Goal: Find specific page/section: Find specific page/section

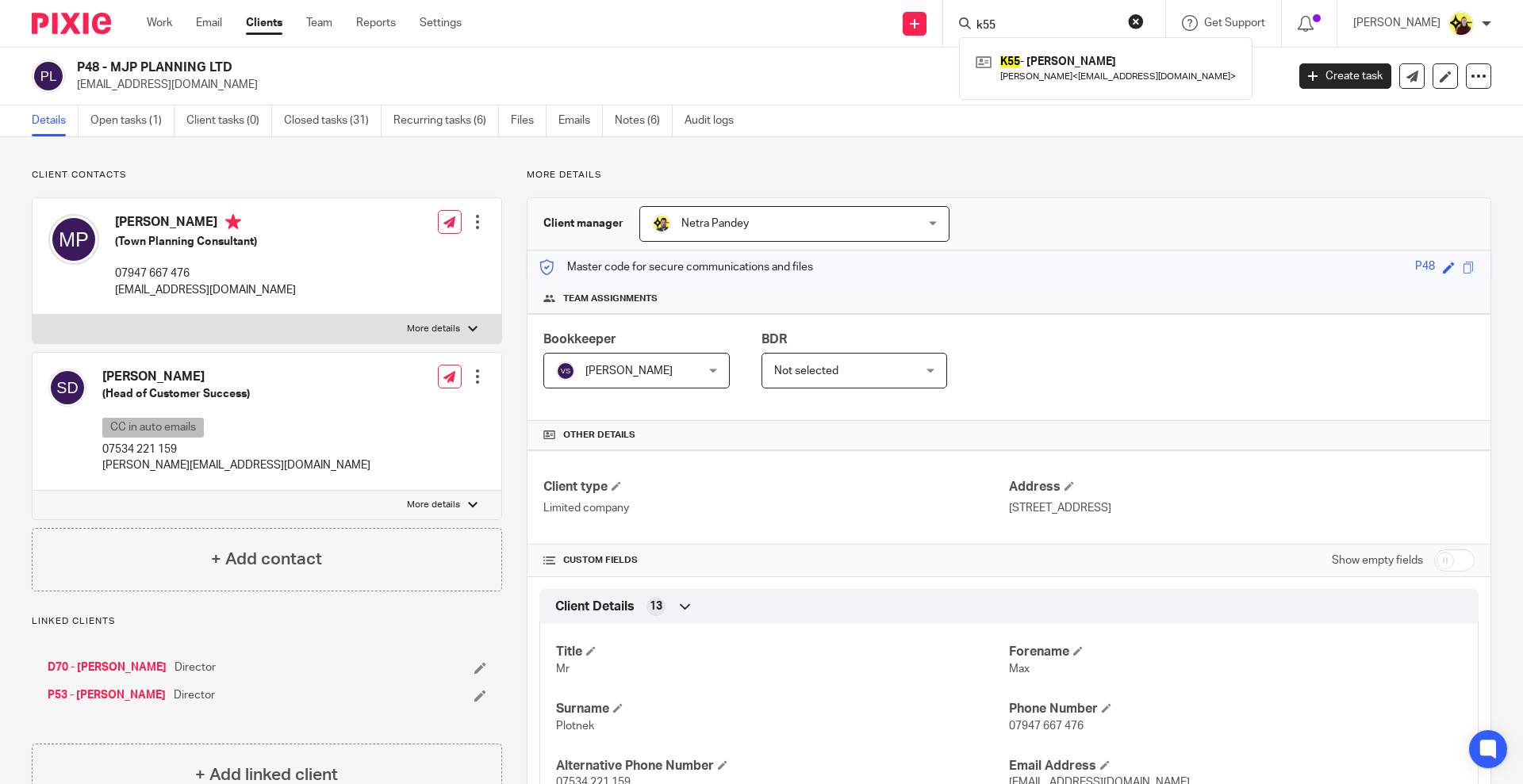
type input "k55"
click at [1056, 42] on div "K55 - [PERSON_NAME] [PERSON_NAME] < [EMAIL_ADDRESS][DOMAIN_NAME] >" at bounding box center [1106, 68] width 294 height 62
click at [1050, 57] on link at bounding box center [1105, 68] width 268 height 36
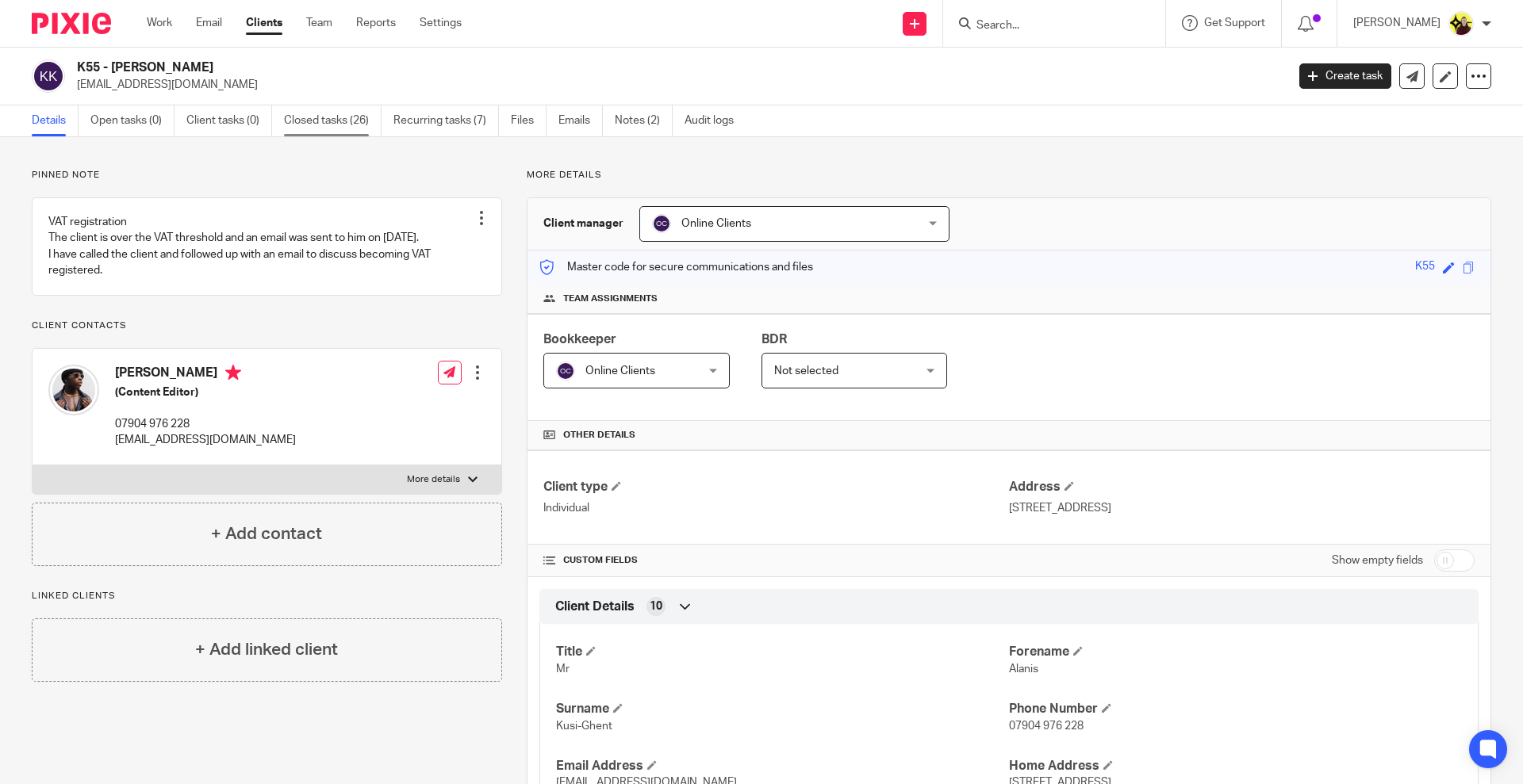
click at [356, 123] on link "Closed tasks (26)" at bounding box center [333, 120] width 97 height 31
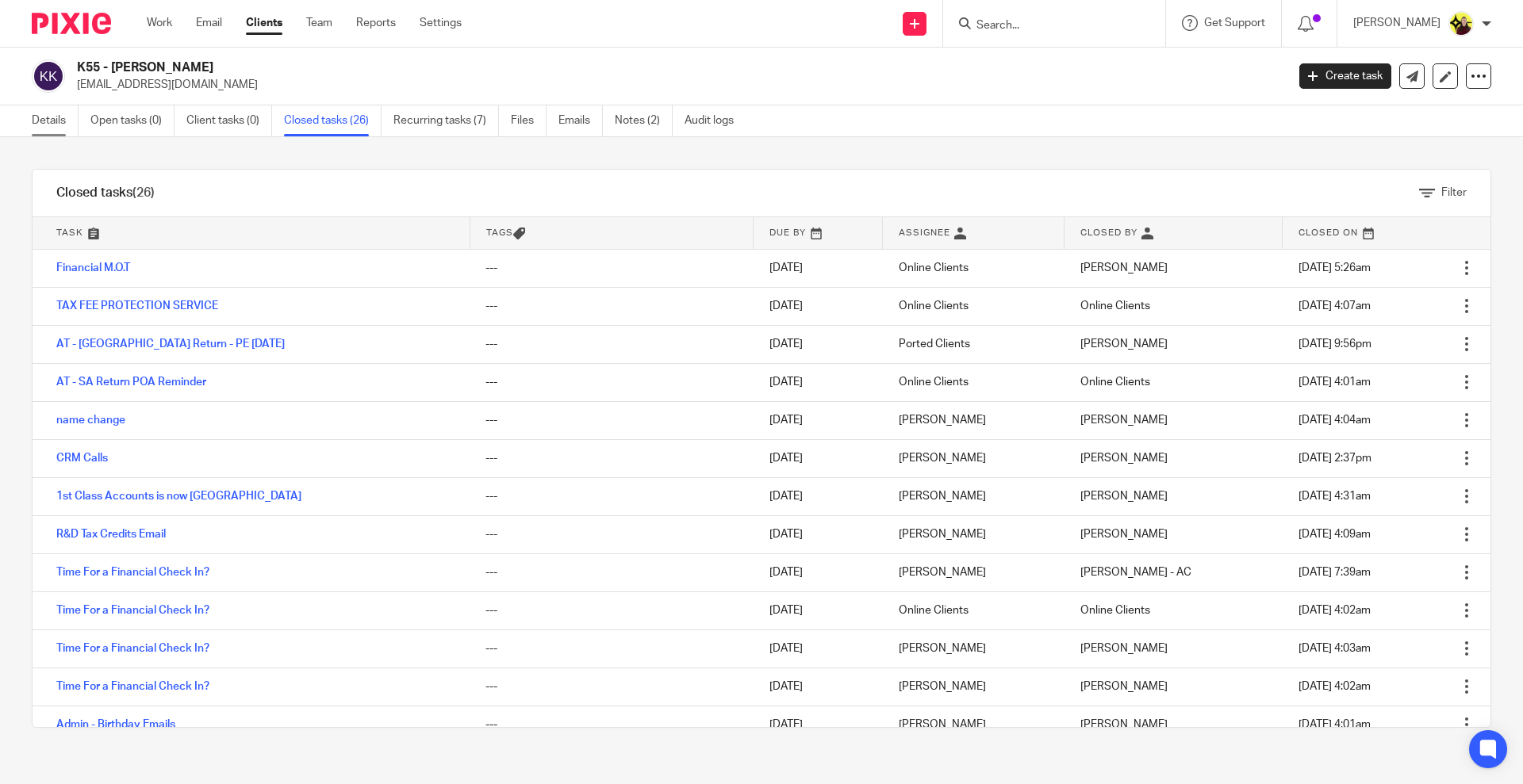
click at [58, 113] on link "Details" at bounding box center [54, 120] width 47 height 31
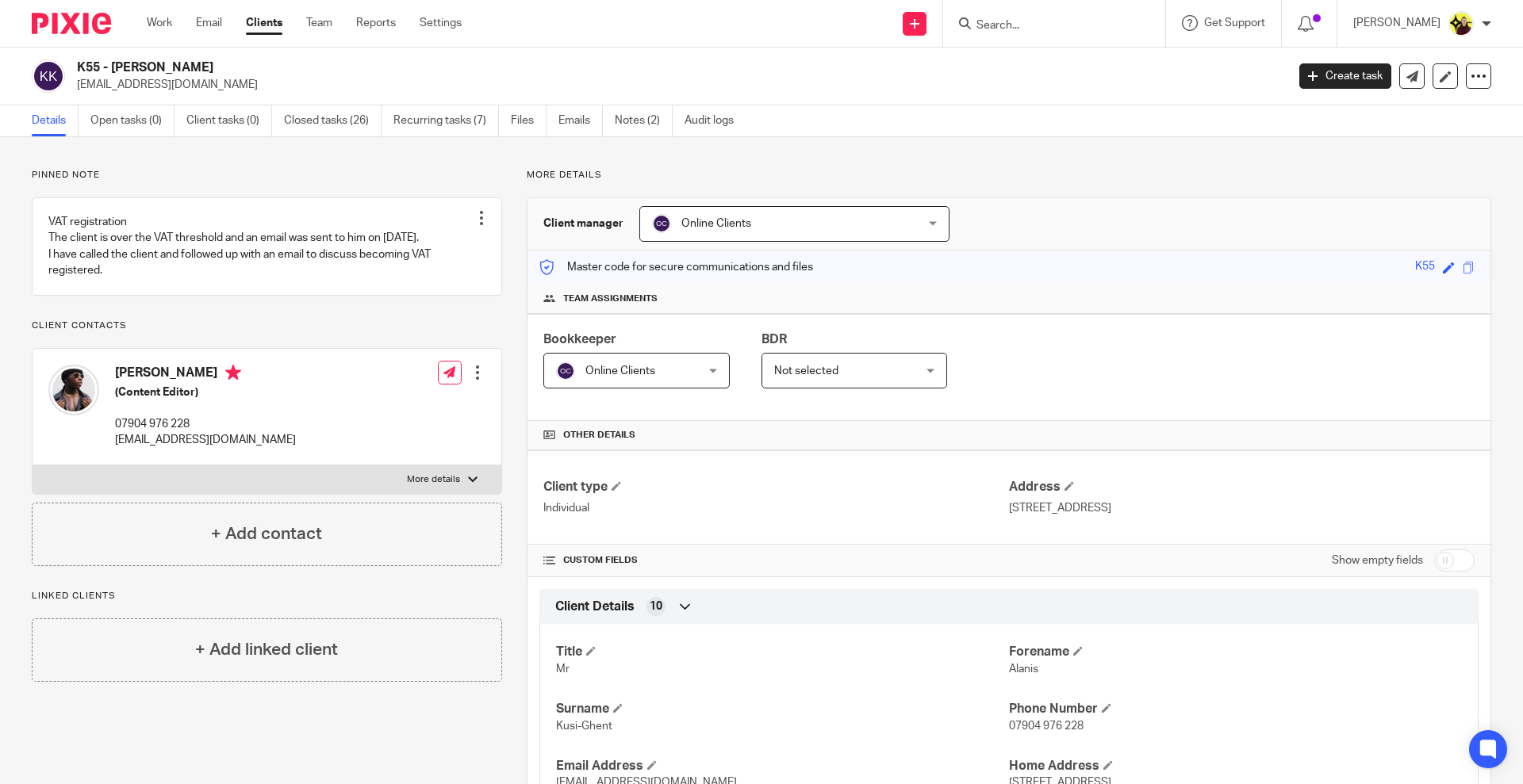
click at [268, 26] on link "Clients" at bounding box center [264, 22] width 36 height 16
